Goal: Information Seeking & Learning: Learn about a topic

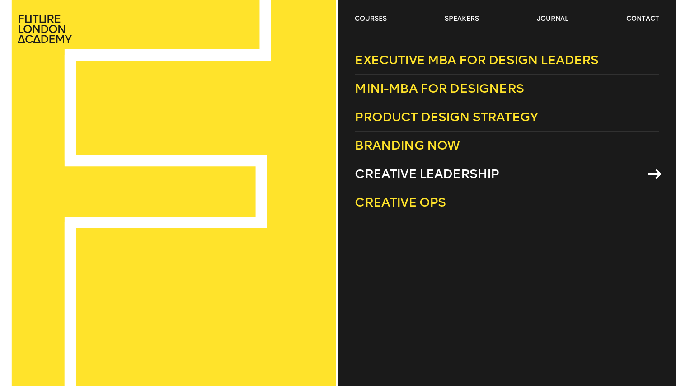
click at [452, 174] on span "Creative Leadership" at bounding box center [427, 173] width 144 height 15
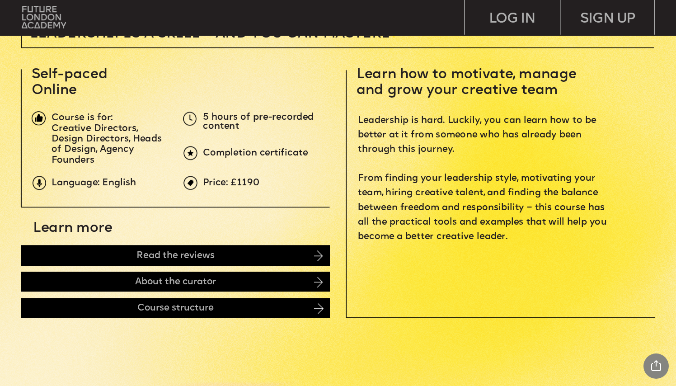
scroll to position [333, 0]
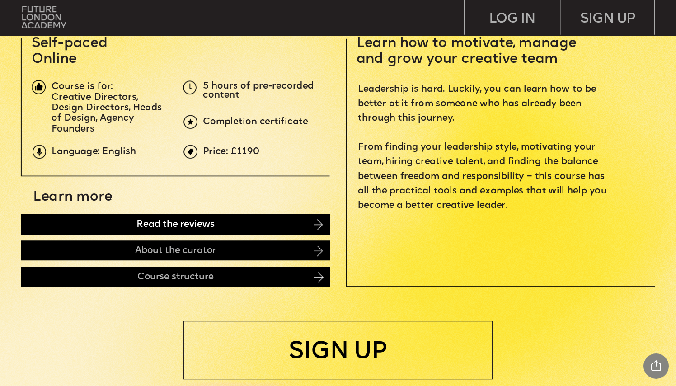
click at [188, 228] on div "Read the reviews" at bounding box center [175, 224] width 309 height 20
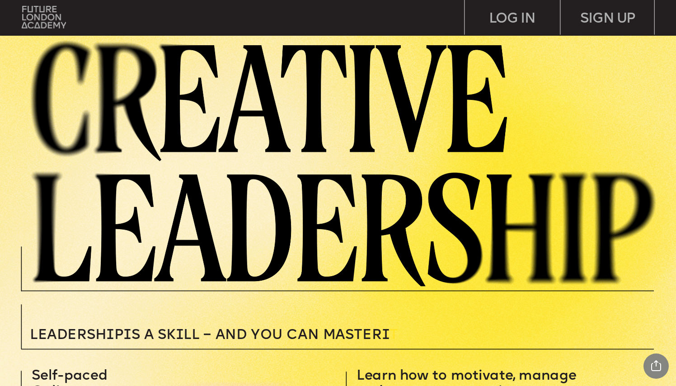
scroll to position [0, 0]
click at [38, 15] on img at bounding box center [44, 17] width 44 height 23
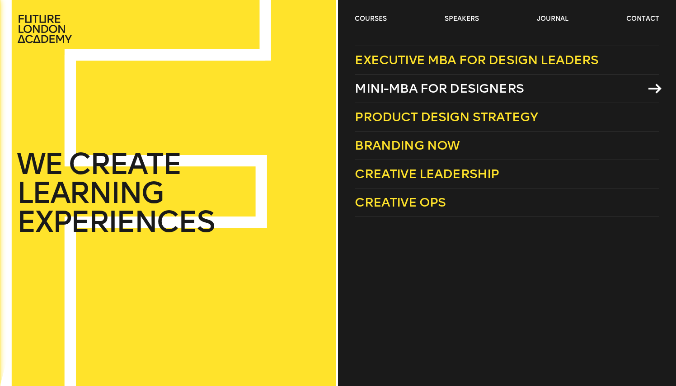
click at [486, 92] on span "Mini-MBA for Designers" at bounding box center [439, 88] width 169 height 15
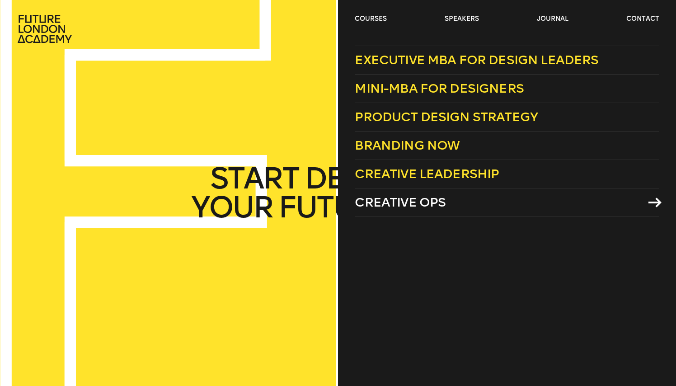
click at [434, 205] on span "Creative Ops" at bounding box center [400, 202] width 91 height 15
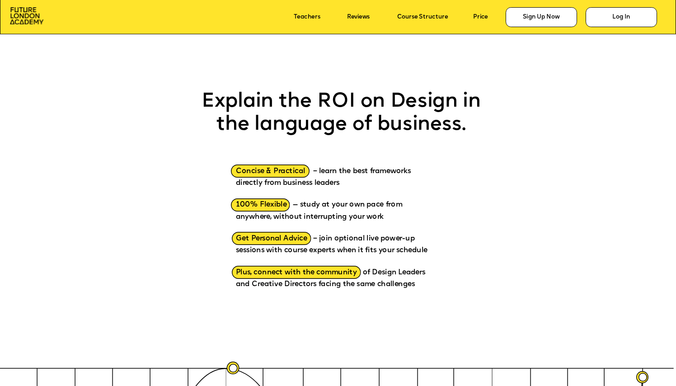
scroll to position [1029, 0]
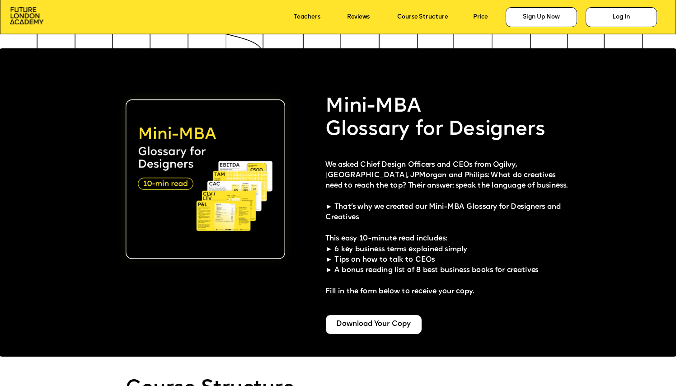
scroll to position [1714, 0]
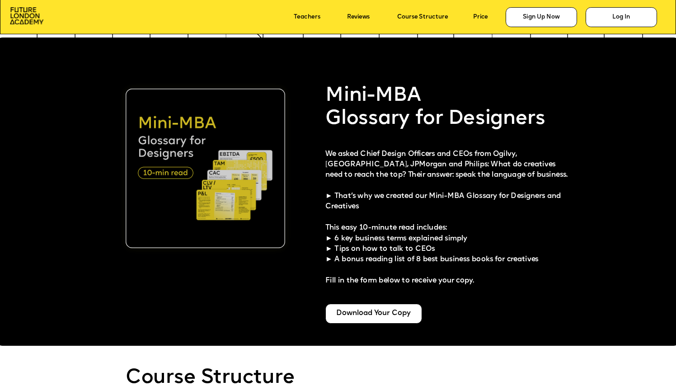
click at [185, 175] on img at bounding box center [206, 169] width 160 height 160
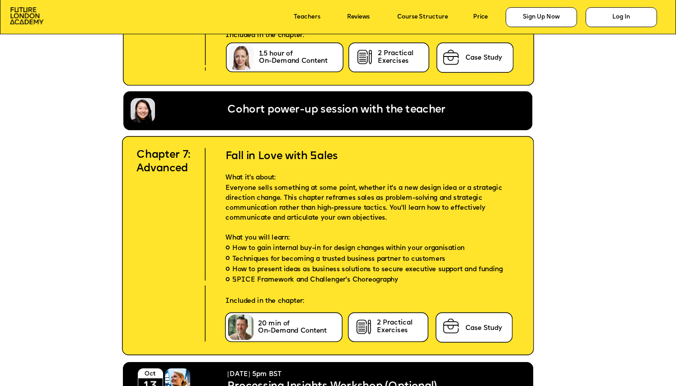
scroll to position [3306, 0]
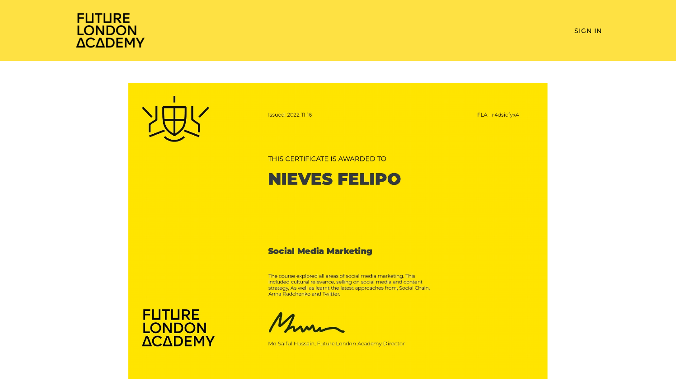
scroll to position [0, 0]
click at [96, 33] on img at bounding box center [110, 30] width 72 height 37
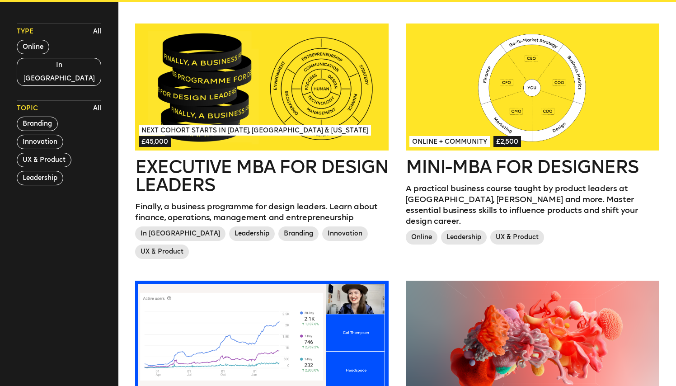
scroll to position [260, 0]
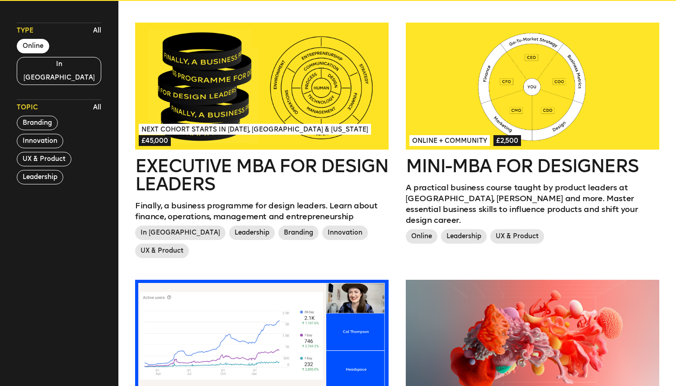
click at [37, 47] on button "Online" at bounding box center [33, 46] width 33 height 14
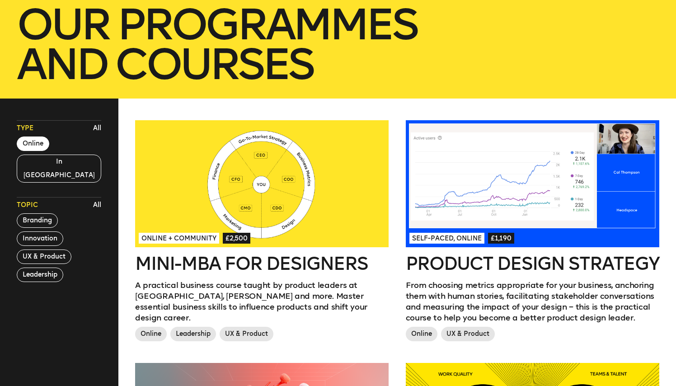
scroll to position [181, 0]
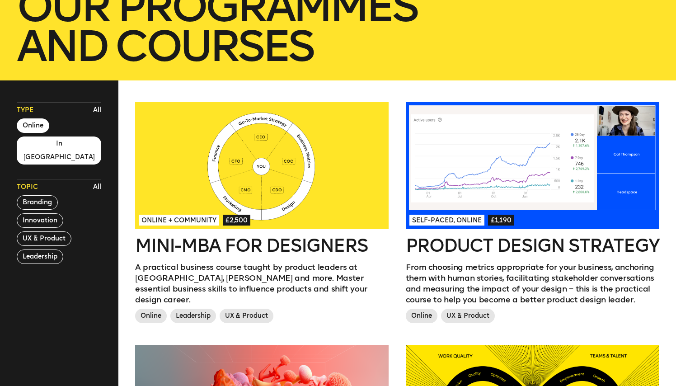
click at [40, 143] on button "In [GEOGRAPHIC_DATA]" at bounding box center [59, 151] width 85 height 28
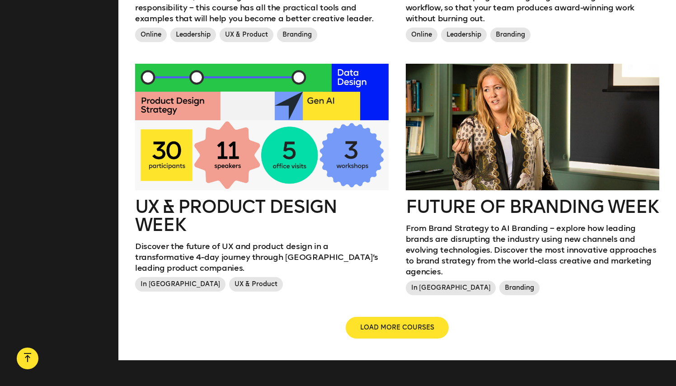
scroll to position [977, 0]
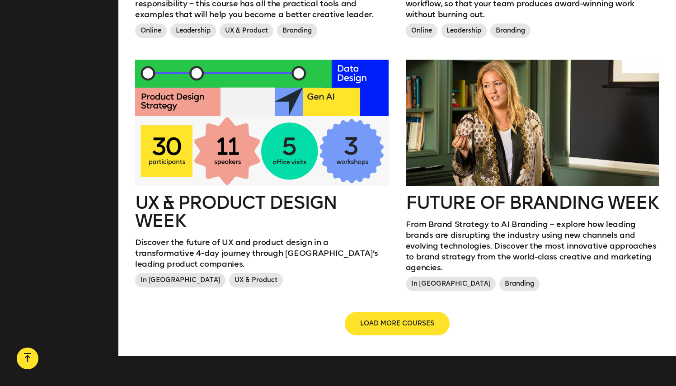
click at [385, 319] on span "LOAD MORE COURSES" at bounding box center [397, 323] width 74 height 9
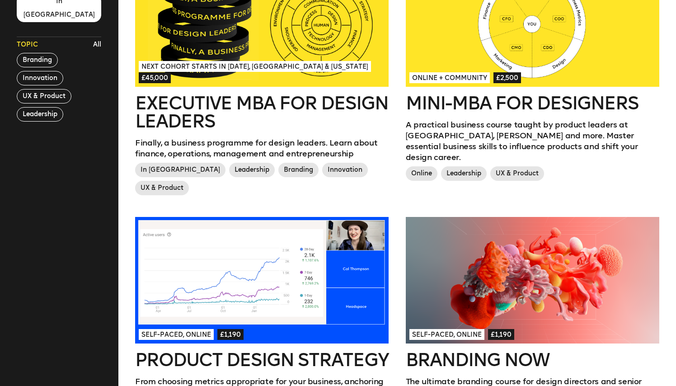
scroll to position [288, 0]
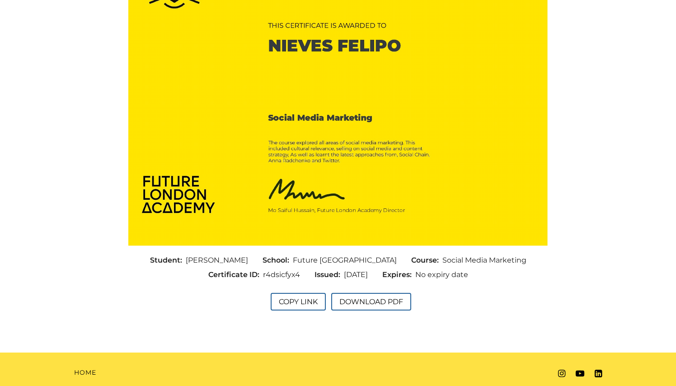
scroll to position [134, 0]
